Goal: Navigation & Orientation: Find specific page/section

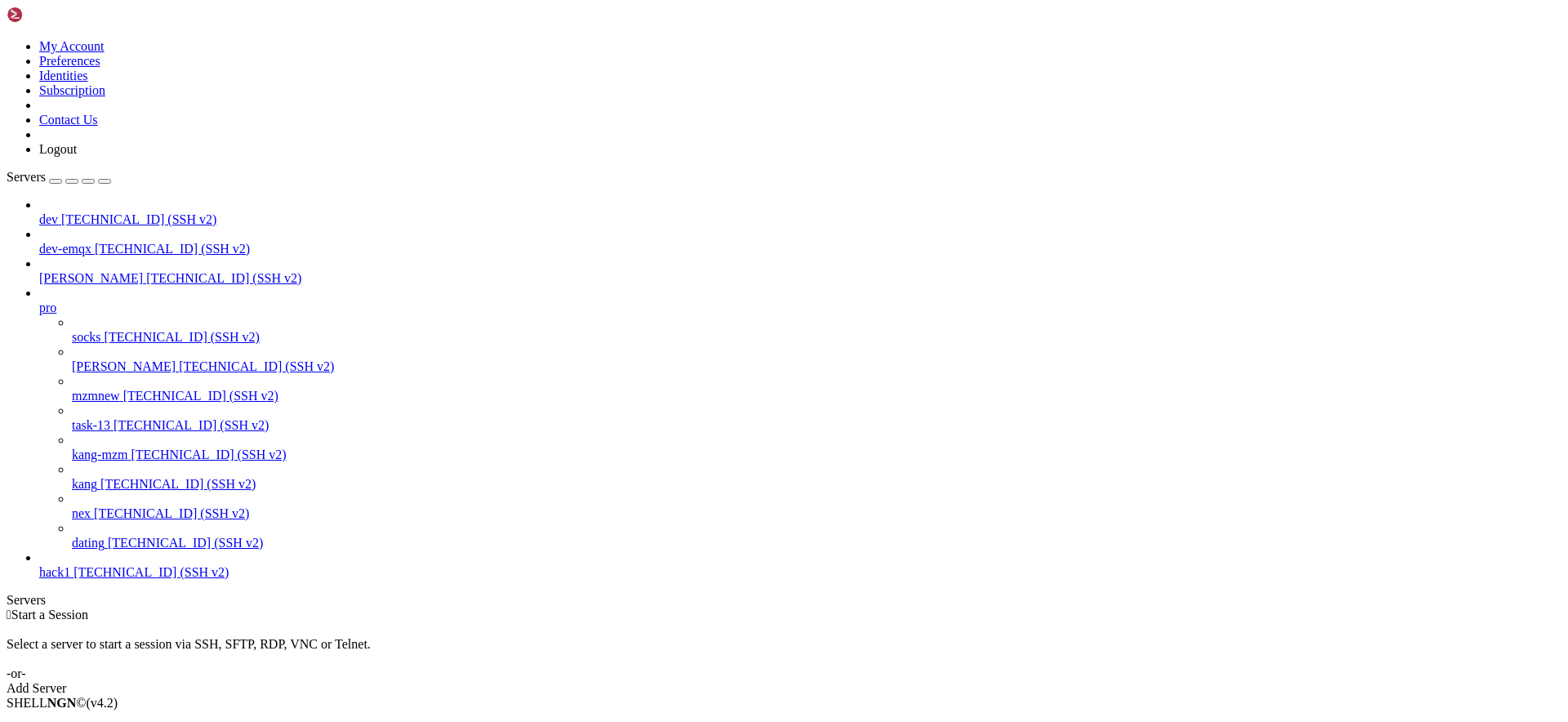
drag, startPoint x: 326, startPoint y: 193, endPoint x: 344, endPoint y: 201, distance: 19.7
click at [327, 622] on div "Select a server to start a session via SSH, SFTP, RDP, VNC or Telnet. -or-" at bounding box center [784, 651] width 1555 height 59
drag, startPoint x: 396, startPoint y: 333, endPoint x: 415, endPoint y: 346, distance: 23.0
click at [400, 607] on div " Start a Session Select a server to start a session via SSH, SFTP, RDP, VNC or…" at bounding box center [784, 651] width 1555 height 88
click at [86, 359] on span "[PERSON_NAME]" at bounding box center [124, 366] width 103 height 14
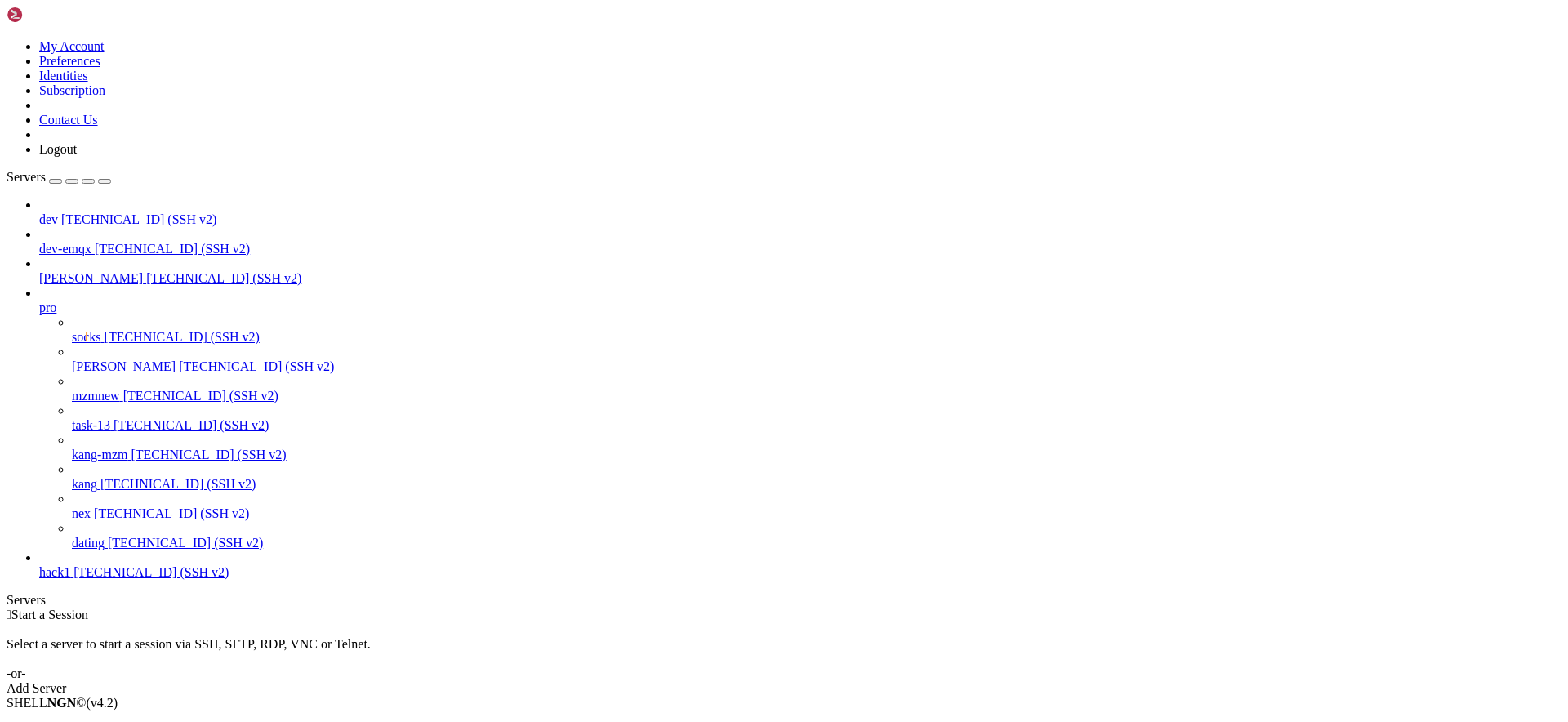
click at [86, 359] on span "[PERSON_NAME]" at bounding box center [124, 366] width 103 height 14
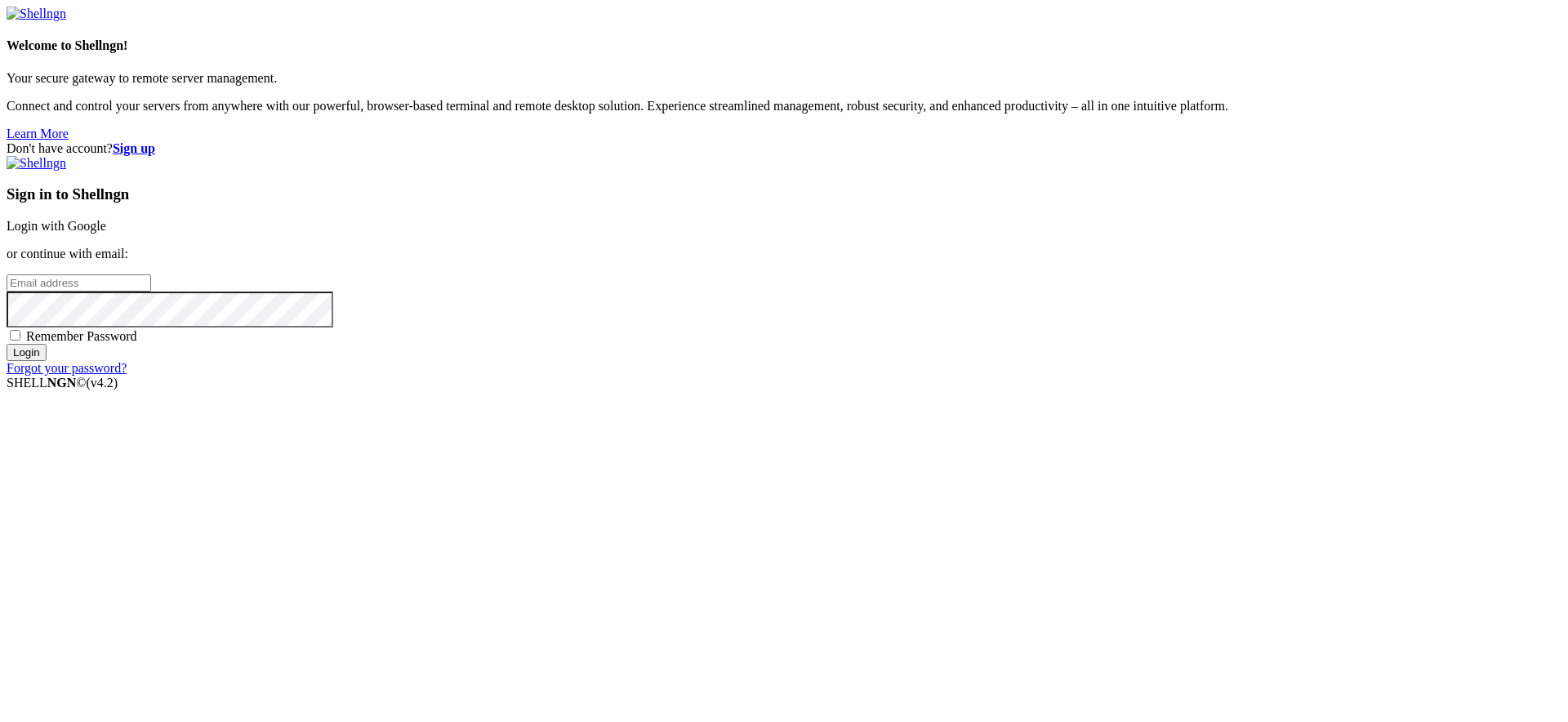
click at [106, 233] on link "Login with Google" at bounding box center [56, 226] width 100 height 14
